Goal: Transaction & Acquisition: Download file/media

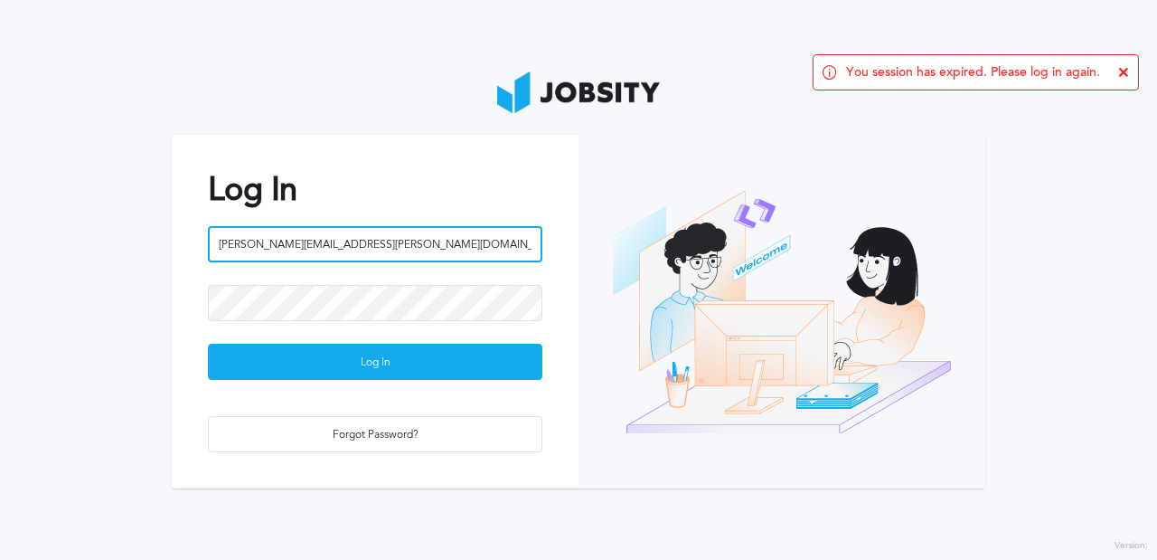
click at [412, 250] on input "[PERSON_NAME][EMAIL_ADDRESS][PERSON_NAME][DOMAIN_NAME]" at bounding box center [375, 244] width 335 height 36
type input "[EMAIL_ADDRESS][DOMAIN_NAME]"
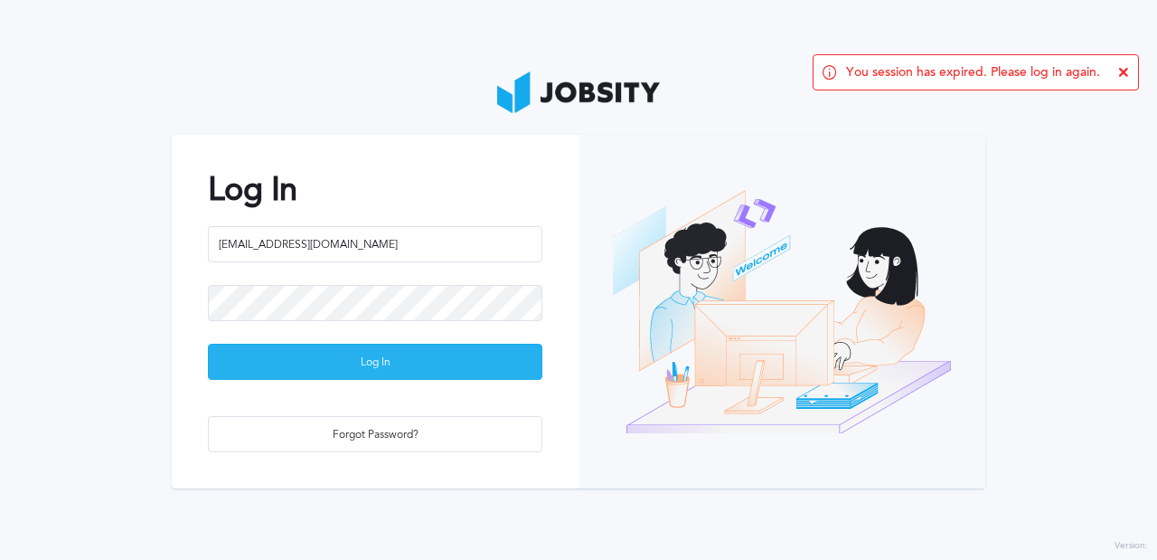
click at [415, 348] on div "Log In" at bounding box center [375, 363] width 333 height 36
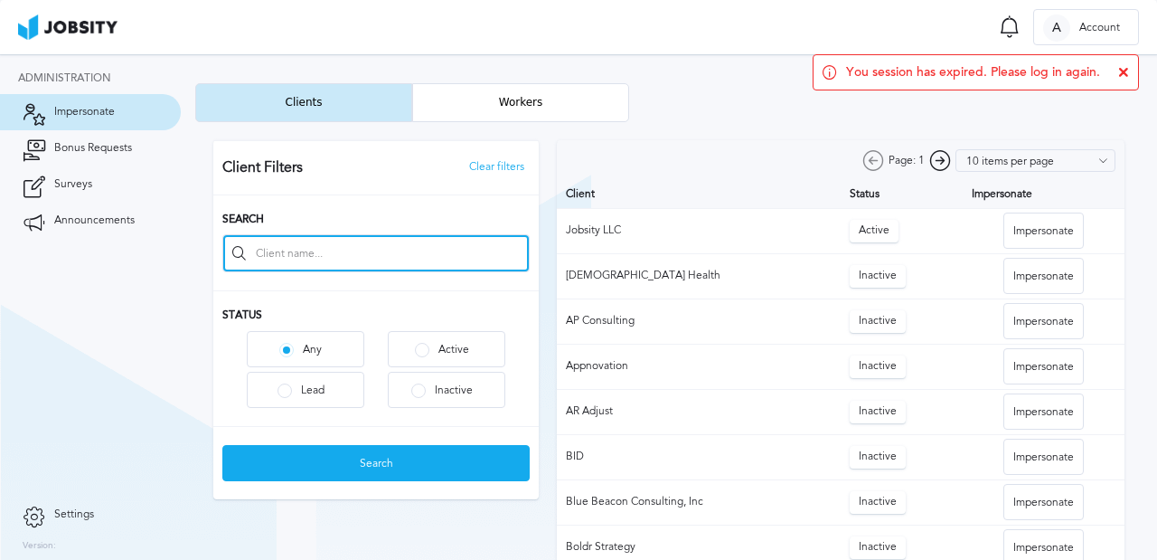
click at [341, 249] on input at bounding box center [376, 253] width 306 height 36
type input "kenect"
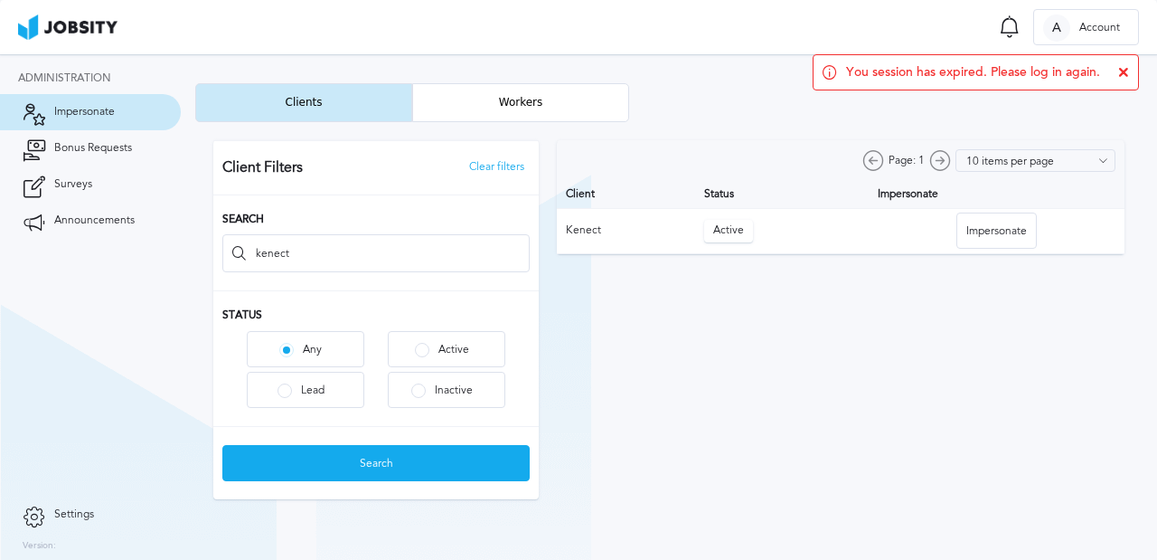
click at [992, 234] on div at bounding box center [669, 319] width 948 height 395
click at [992, 234] on div "Impersonate" at bounding box center [997, 231] width 79 height 36
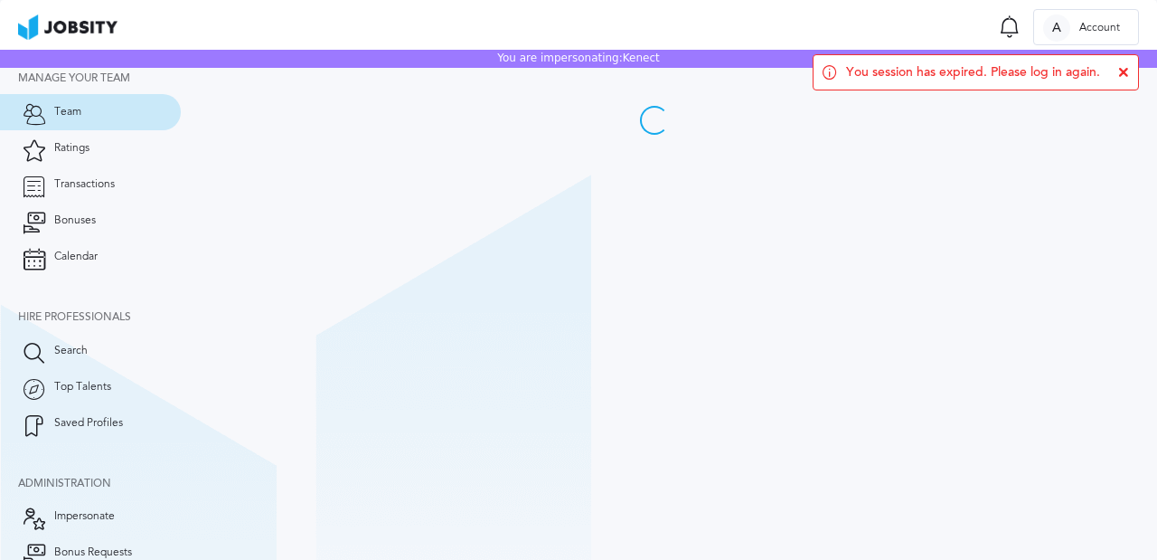
click at [1125, 72] on icon at bounding box center [1124, 72] width 11 height 11
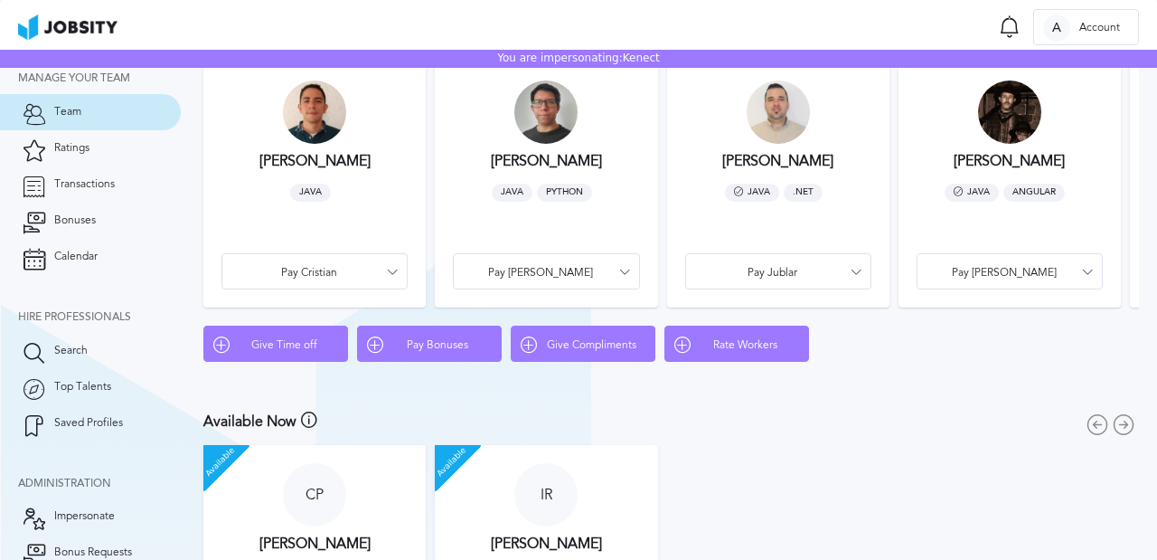
scroll to position [60, 0]
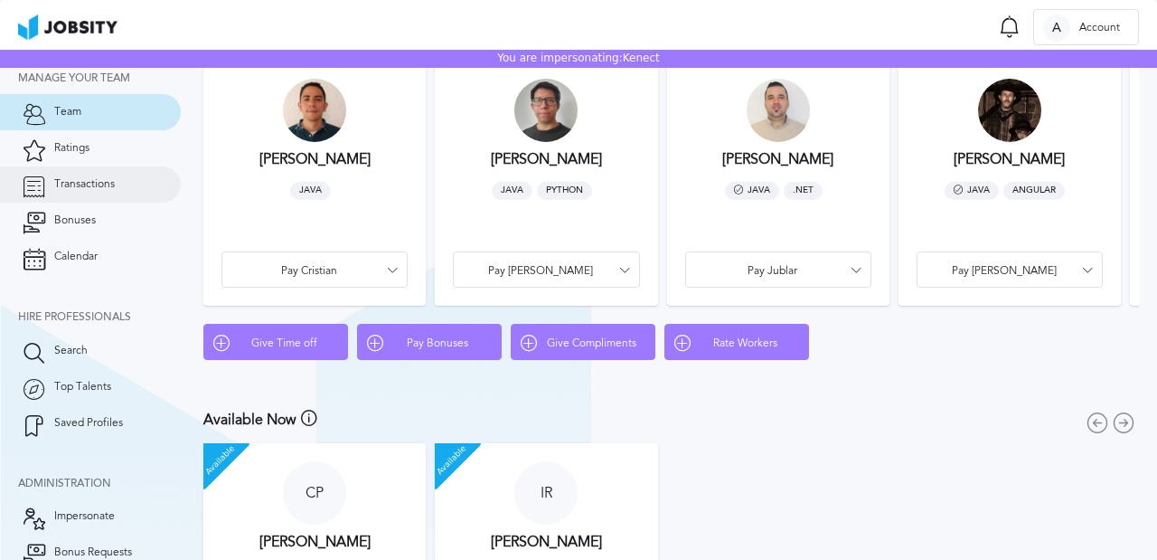
drag, startPoint x: 39, startPoint y: 175, endPoint x: 61, endPoint y: 178, distance: 22.9
click at [39, 175] on link "Transactions" at bounding box center [90, 184] width 181 height 36
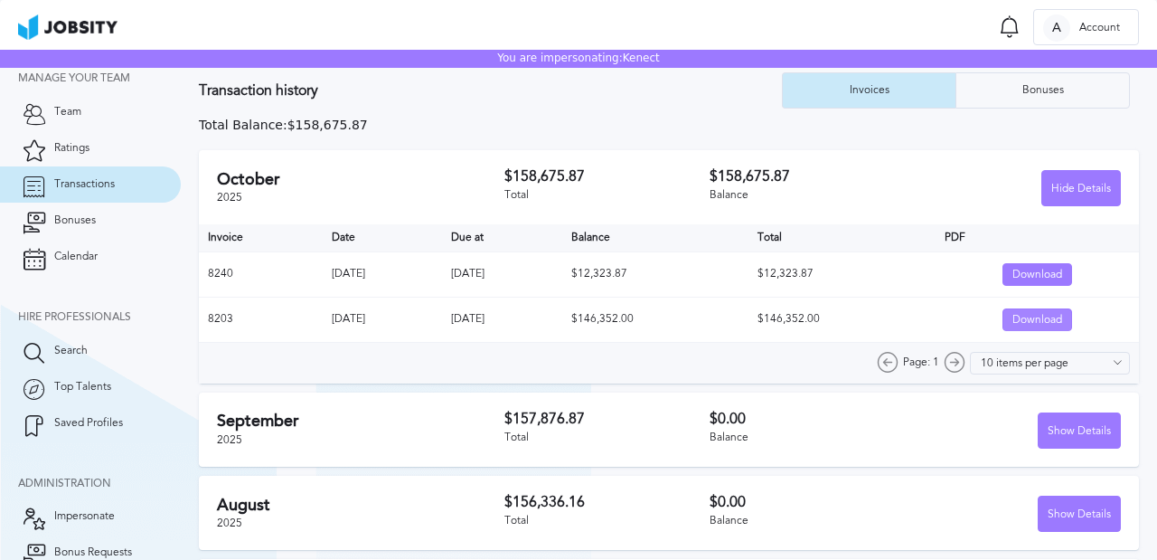
click at [1017, 322] on div "Download" at bounding box center [1038, 320] width 68 height 23
click at [1010, 316] on div "Download" at bounding box center [1038, 320] width 68 height 23
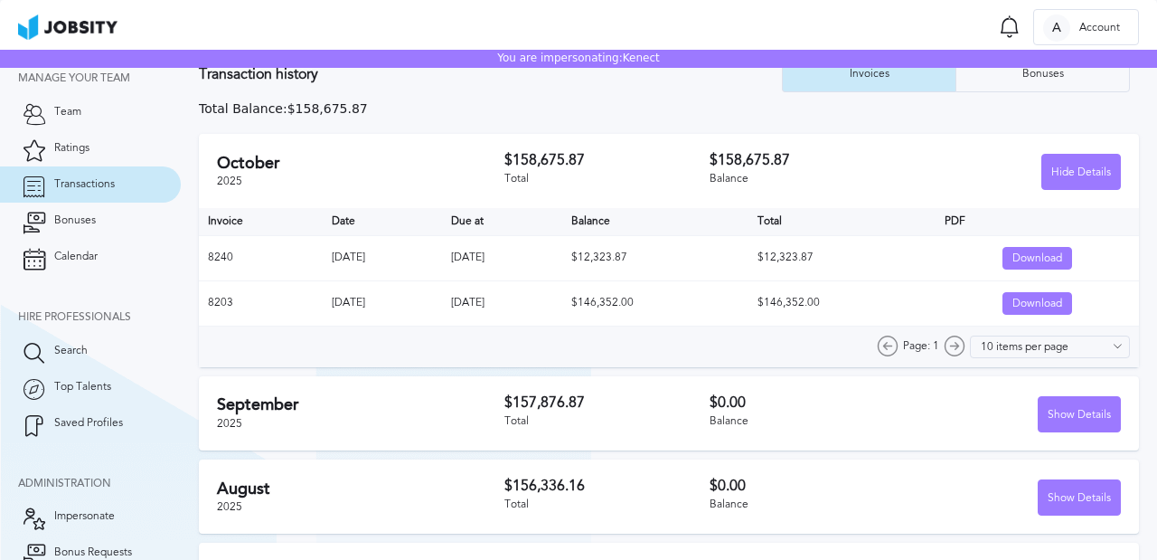
scroll to position [33, 0]
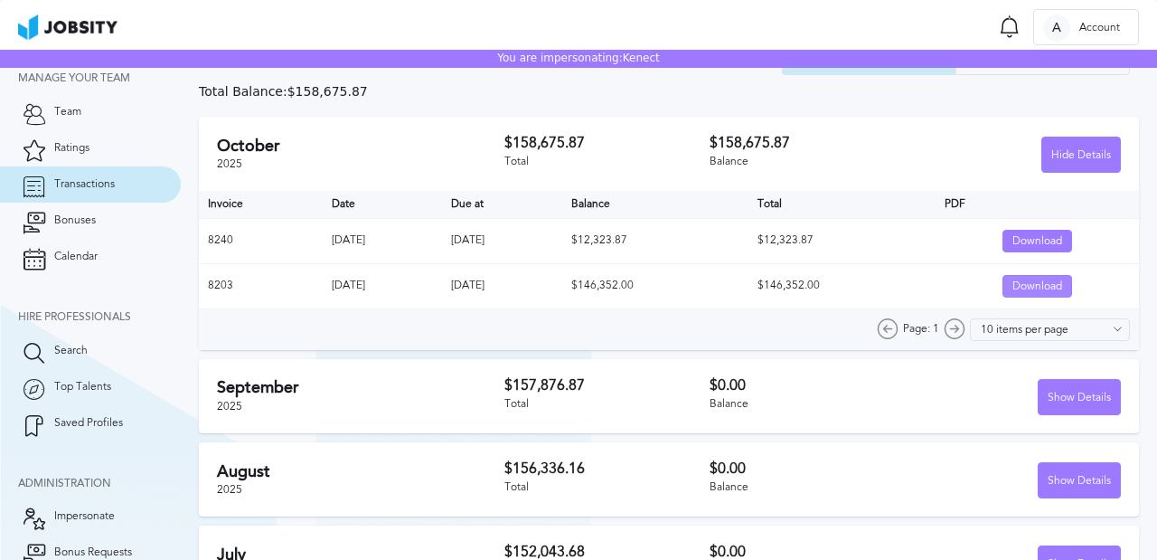
click at [1044, 289] on div "Download" at bounding box center [1038, 287] width 68 height 23
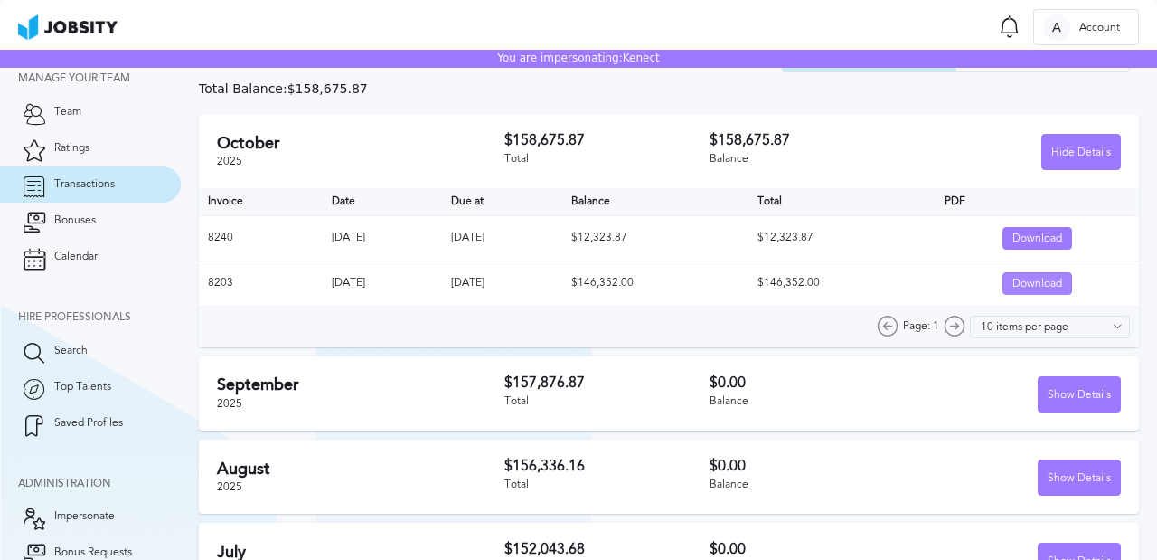
scroll to position [37, 0]
click at [1078, 391] on div "Show Details" at bounding box center [1079, 394] width 81 height 36
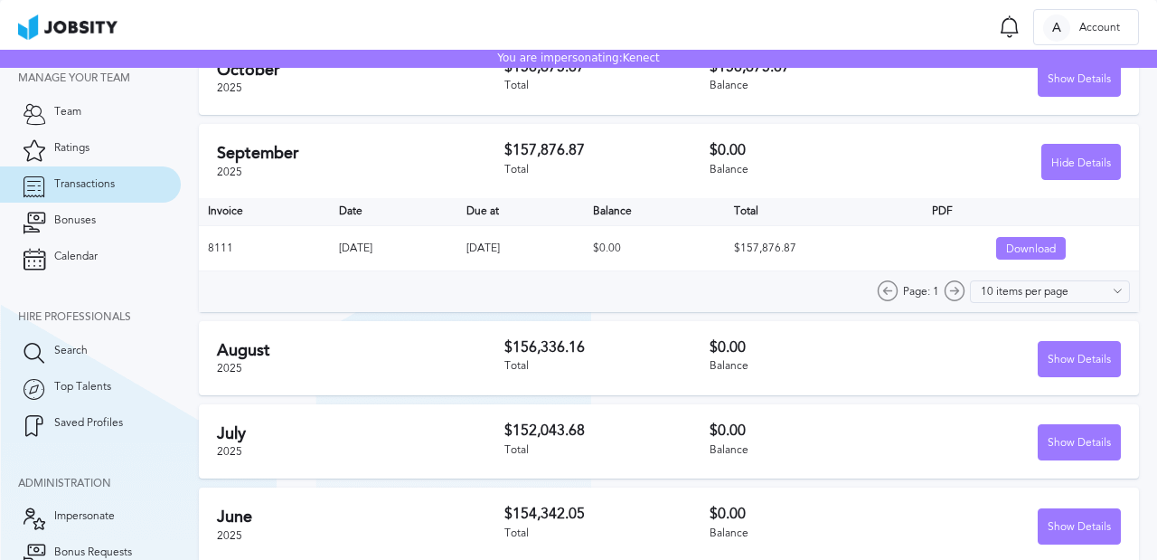
scroll to position [156, 0]
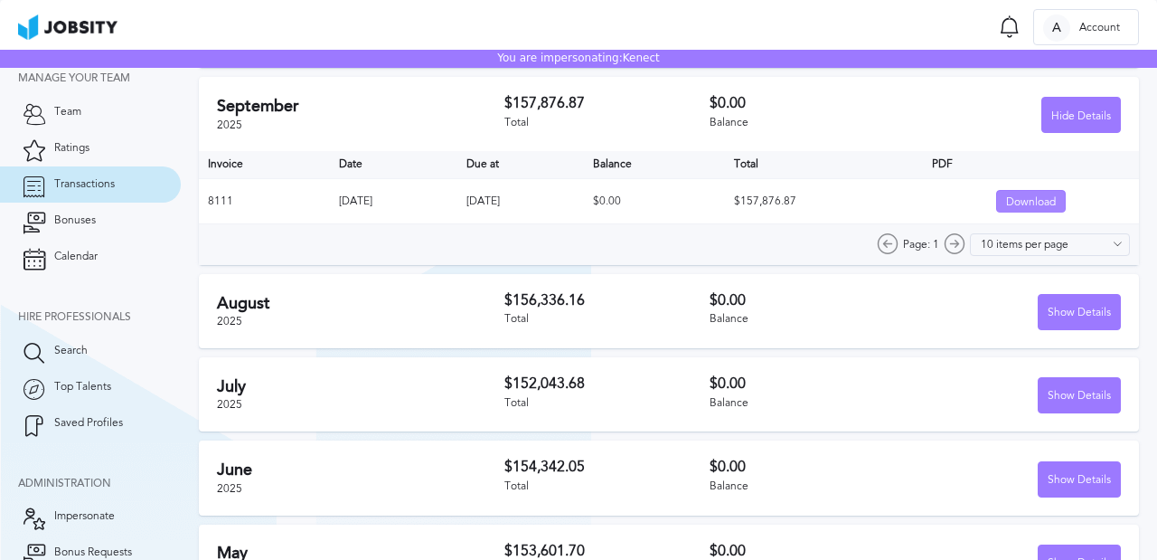
click at [1021, 201] on div "Download" at bounding box center [1031, 202] width 68 height 23
click at [1006, 203] on div "Download" at bounding box center [1031, 202] width 68 height 23
click at [1018, 201] on div "Download" at bounding box center [1031, 202] width 68 height 23
